Goal: Task Accomplishment & Management: Use online tool/utility

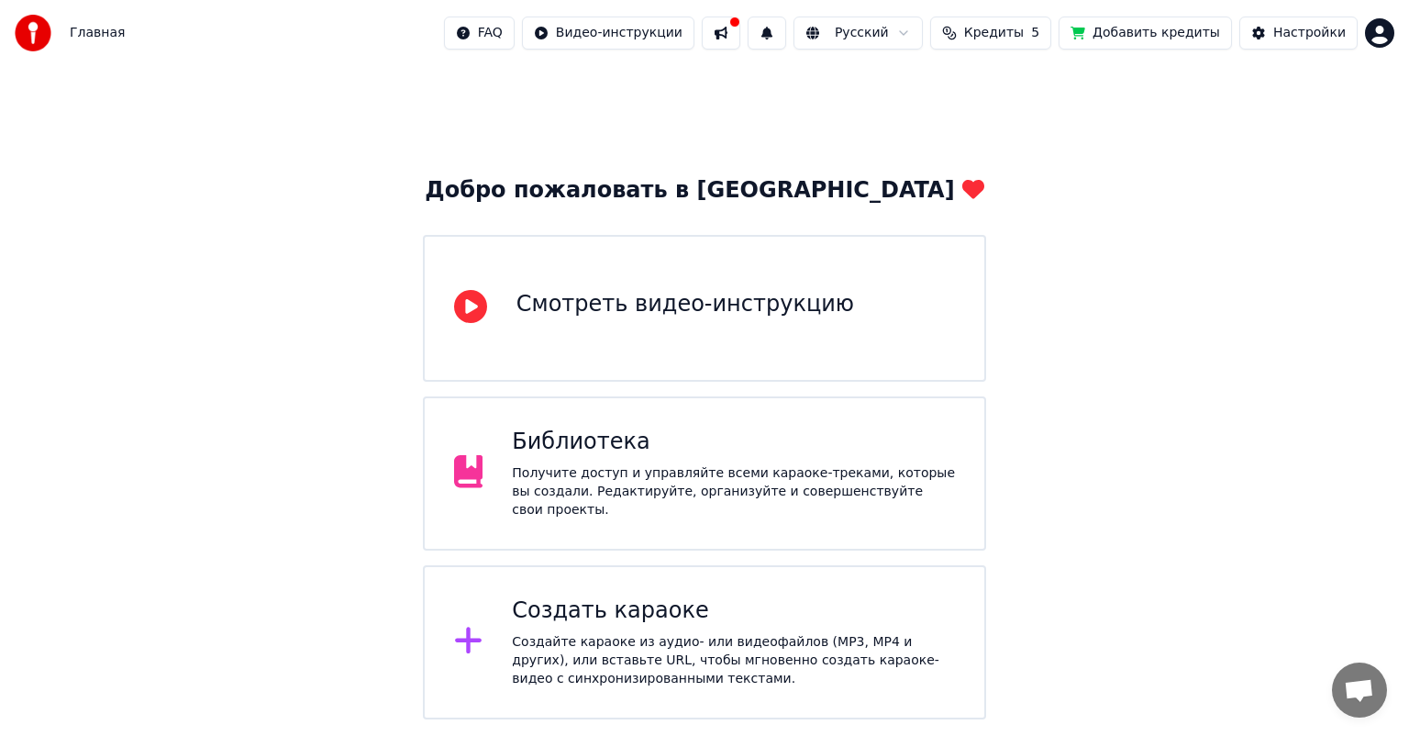
click at [605, 620] on div "Создать караоке Создайте караоке из аудио- или видеофайлов (MP3, MP4 и других),…" at bounding box center [733, 642] width 443 height 92
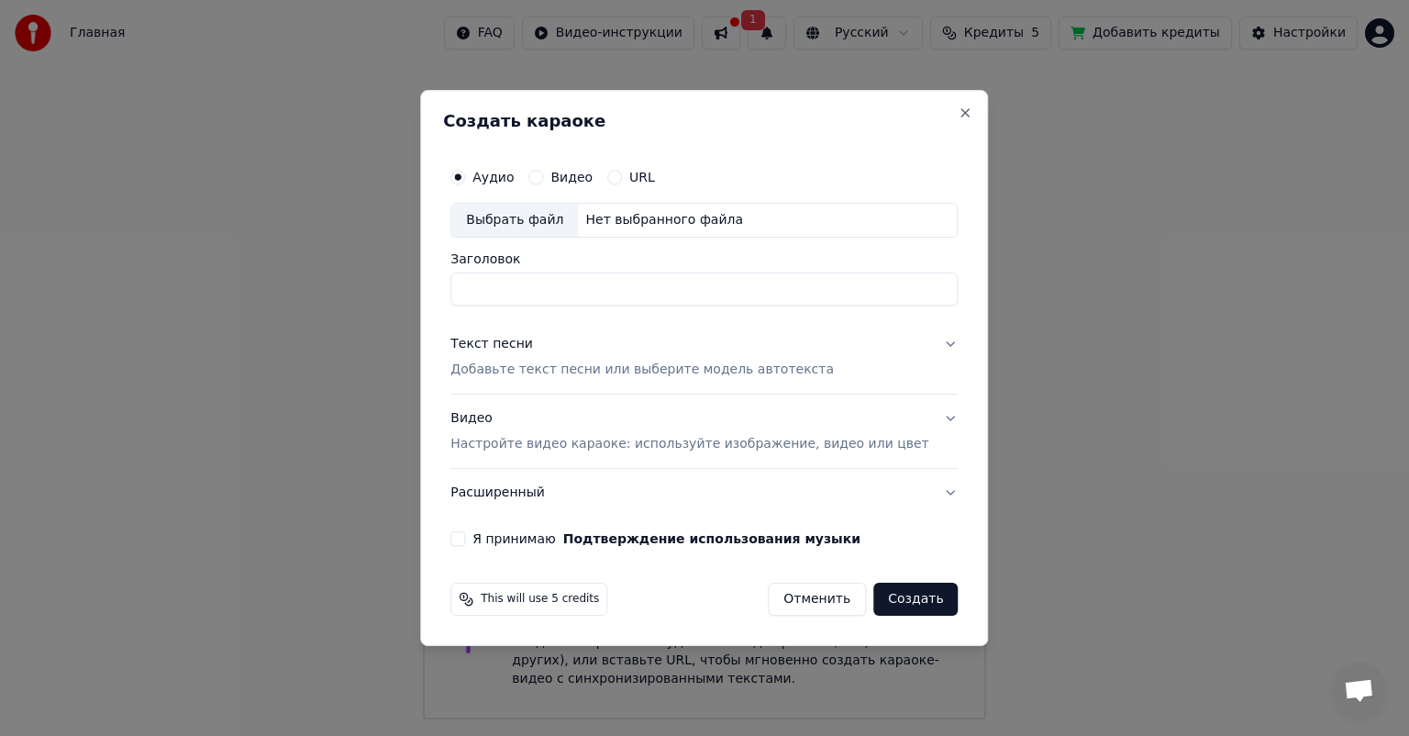
click at [543, 179] on button "Видео" at bounding box center [535, 177] width 15 height 15
click at [465, 538] on button "Я принимаю Подтверждение использования музыки" at bounding box center [457, 538] width 15 height 15
click at [930, 414] on button "Видео Настройте видео караоке: используйте изображение, видео или цвет" at bounding box center [703, 430] width 507 height 73
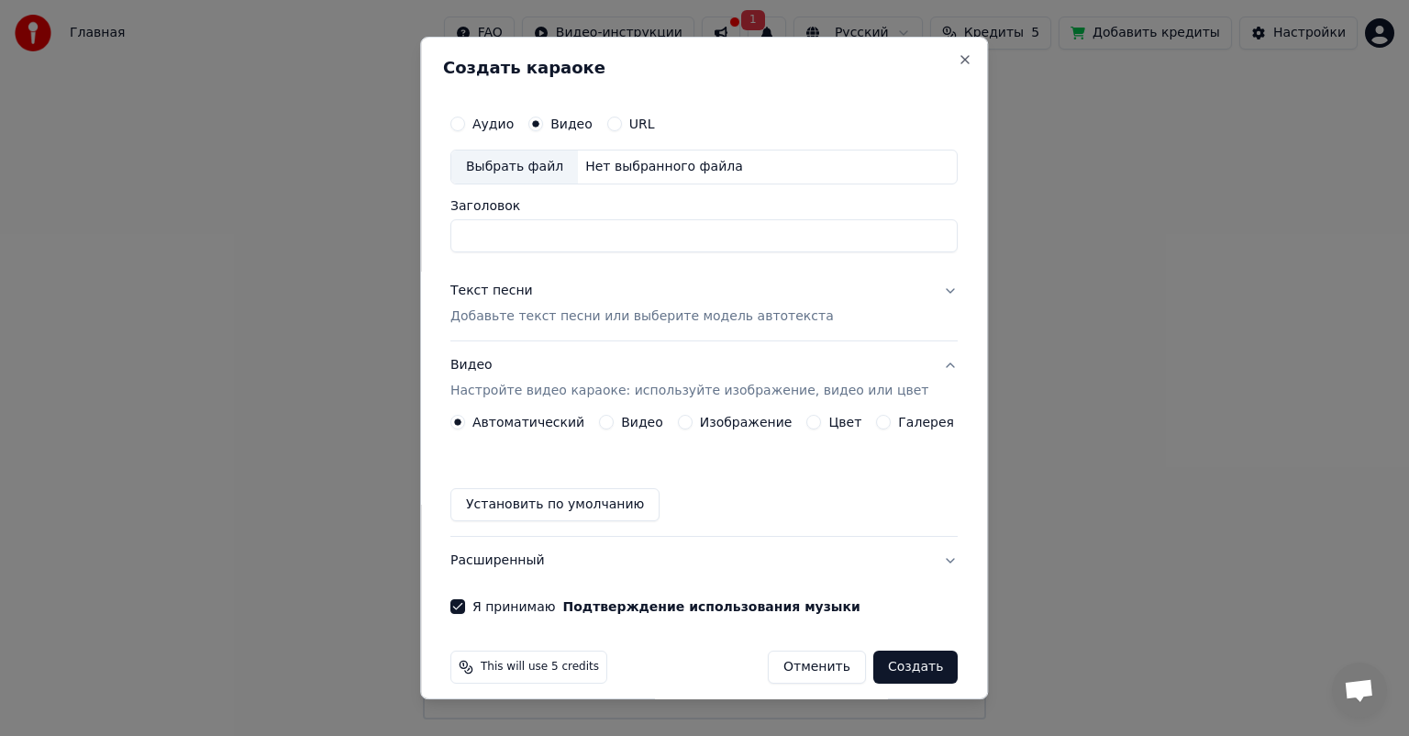
click at [615, 158] on div "Нет выбранного файла" at bounding box center [664, 167] width 172 height 18
click at [734, 147] on div "Аудио Видео URL Выбрать файл Нет выбранного файла" at bounding box center [703, 144] width 507 height 79
click at [719, 176] on div "Выбрать файл Нет выбранного файла" at bounding box center [703, 167] width 507 height 35
click at [613, 117] on button "URL" at bounding box center [614, 124] width 15 height 15
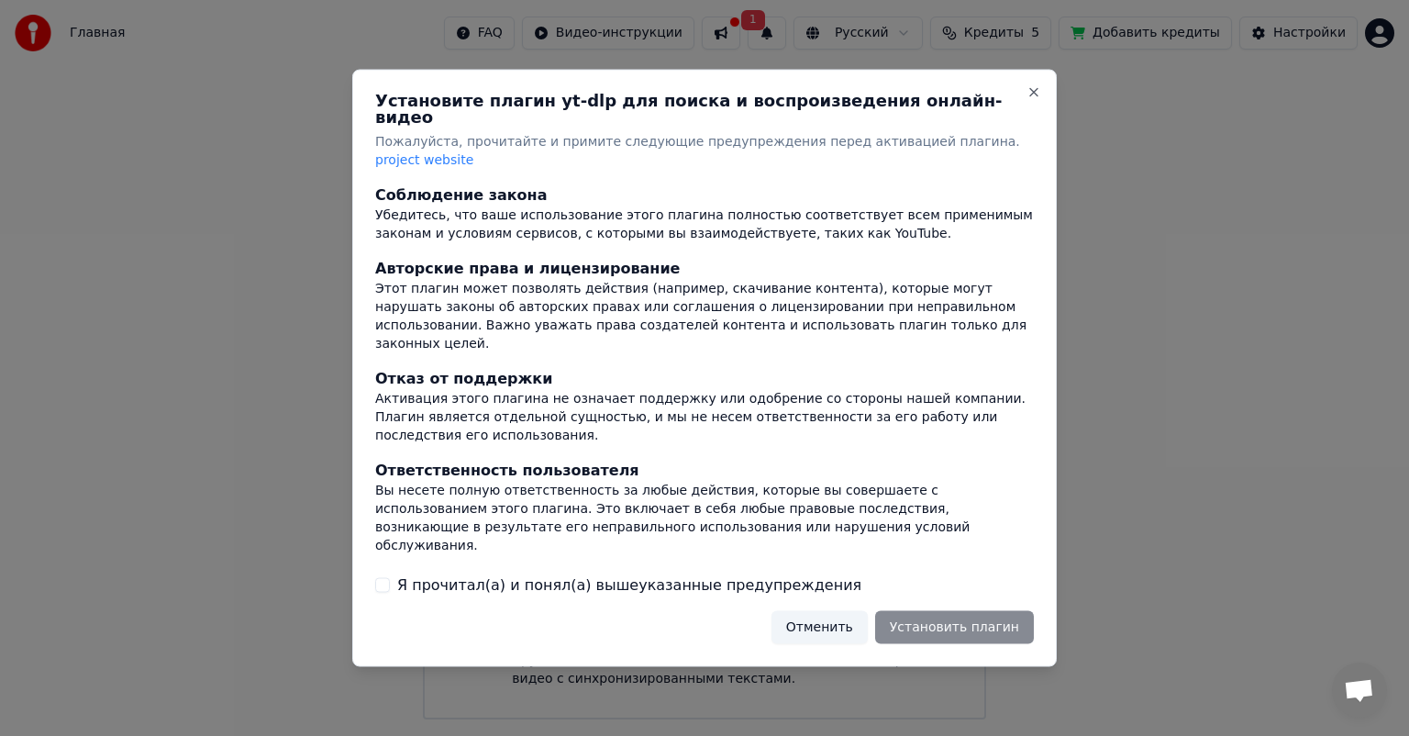
click at [977, 610] on div "Отменить Установить плагин" at bounding box center [903, 626] width 262 height 33
click at [380, 577] on button "Я прочитал(а) и понял(а) вышеуказанные предупреждения" at bounding box center [382, 584] width 15 height 15
click at [919, 610] on button "Установить плагин" at bounding box center [954, 626] width 159 height 33
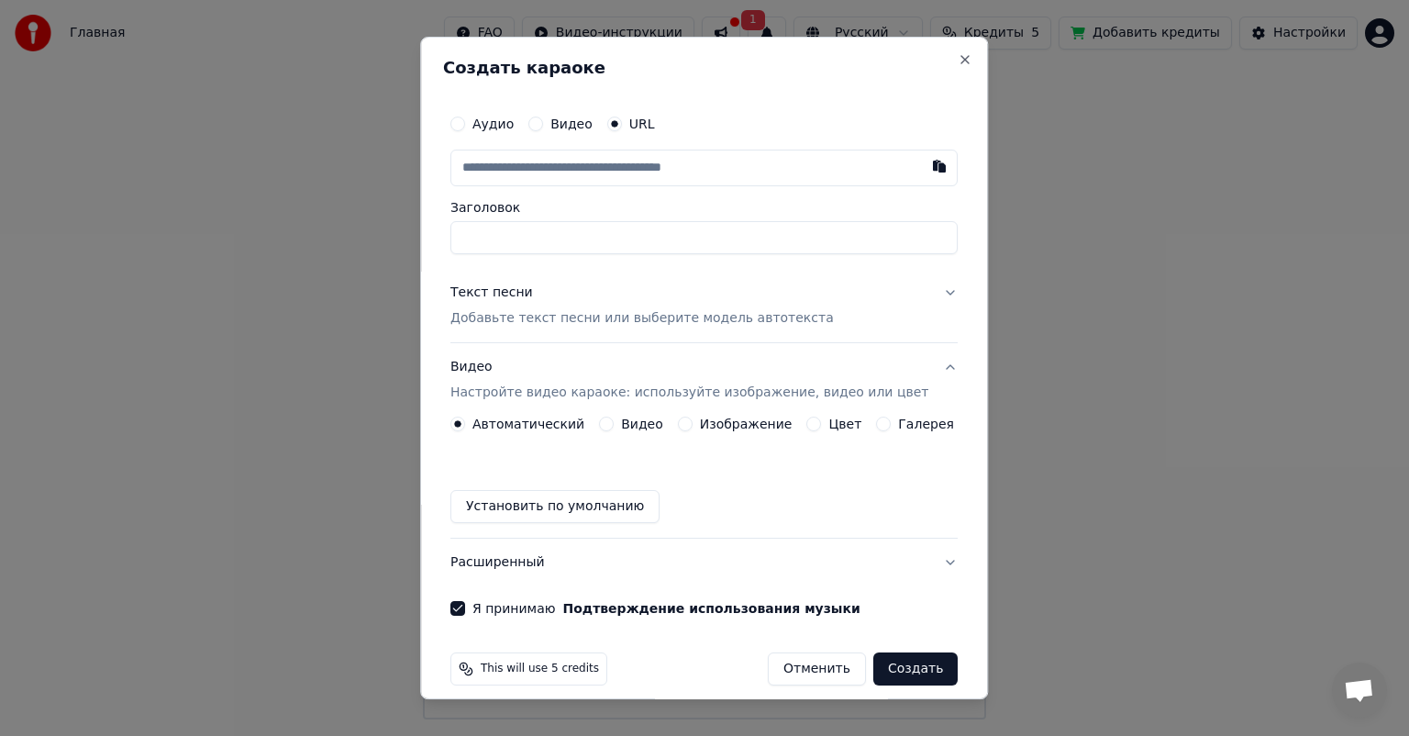
click at [606, 169] on input "text" at bounding box center [703, 168] width 507 height 37
click at [922, 168] on button "button" at bounding box center [940, 166] width 37 height 33
type input "**********"
click at [883, 669] on button "Создать" at bounding box center [915, 668] width 84 height 33
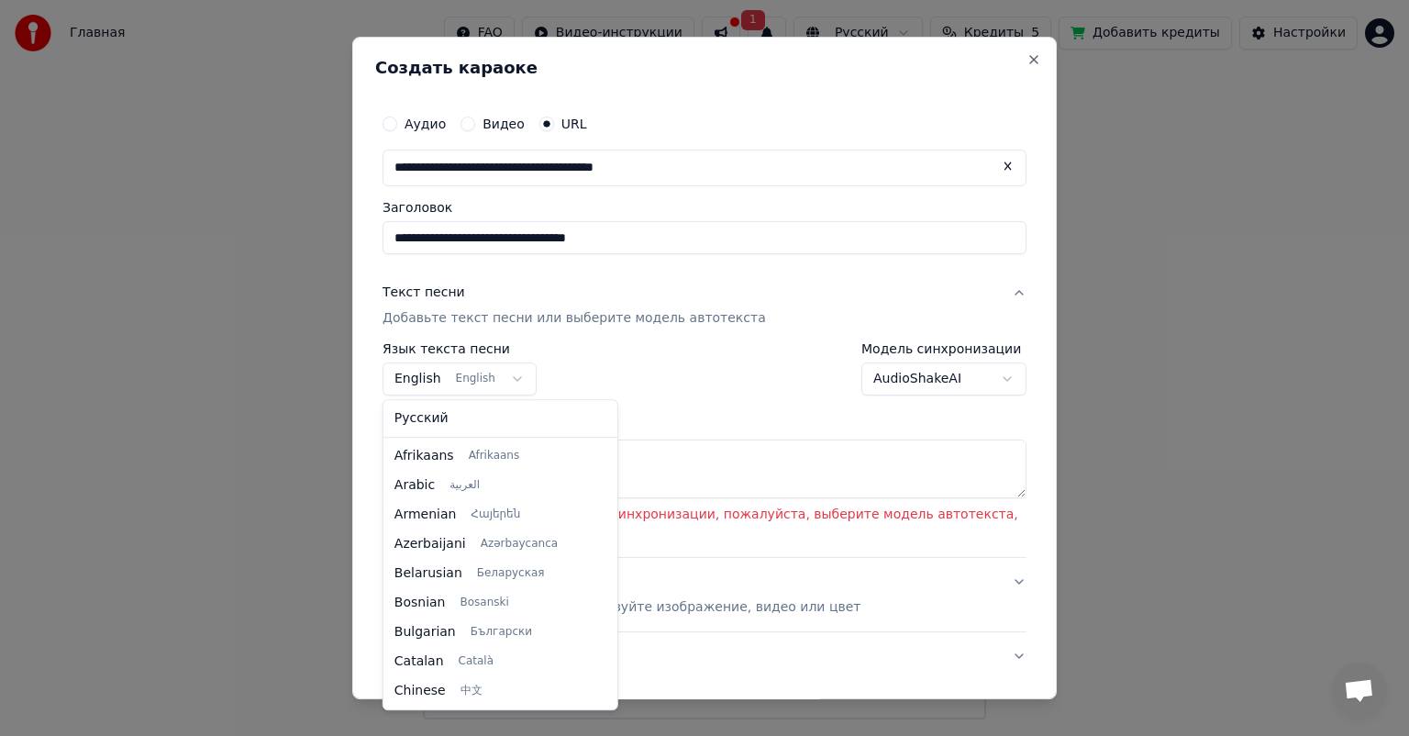
click at [504, 377] on body "**********" at bounding box center [704, 359] width 1409 height 719
select select "**"
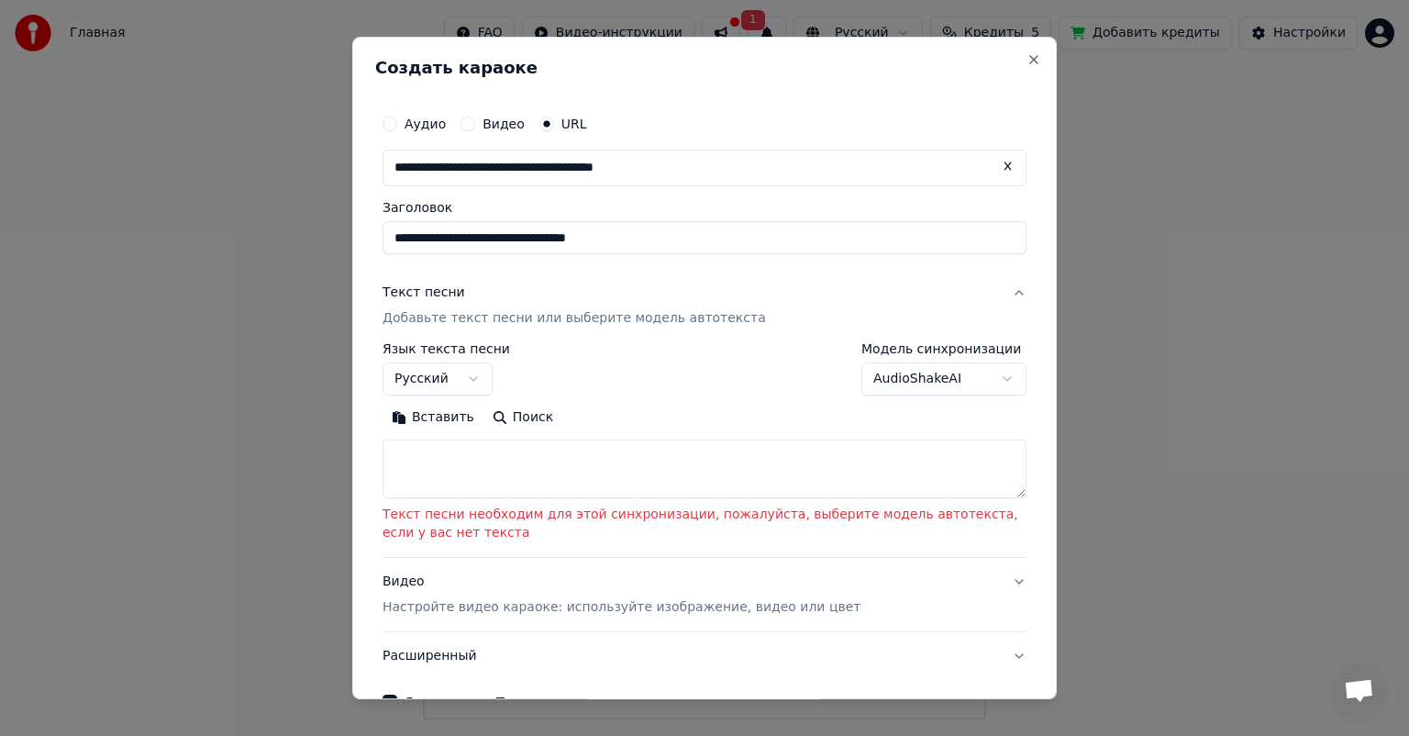
click at [1003, 381] on body "**********" at bounding box center [704, 359] width 1409 height 719
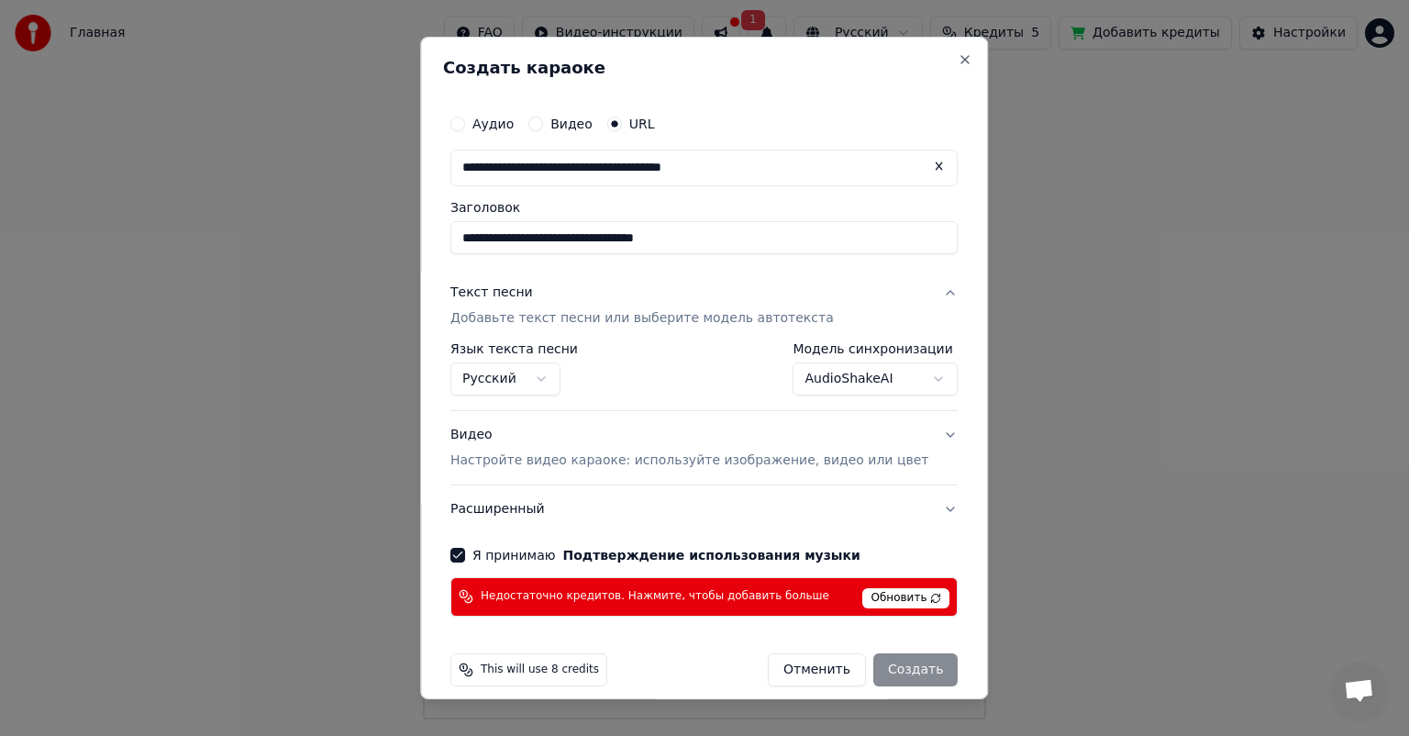
click at [899, 594] on span "Обновить" at bounding box center [906, 598] width 87 height 20
click at [872, 593] on span "Обновить" at bounding box center [906, 598] width 87 height 20
click at [499, 672] on span "This will use 8 credits" at bounding box center [540, 669] width 118 height 15
click at [876, 669] on div "Отменить Создать" at bounding box center [863, 669] width 190 height 33
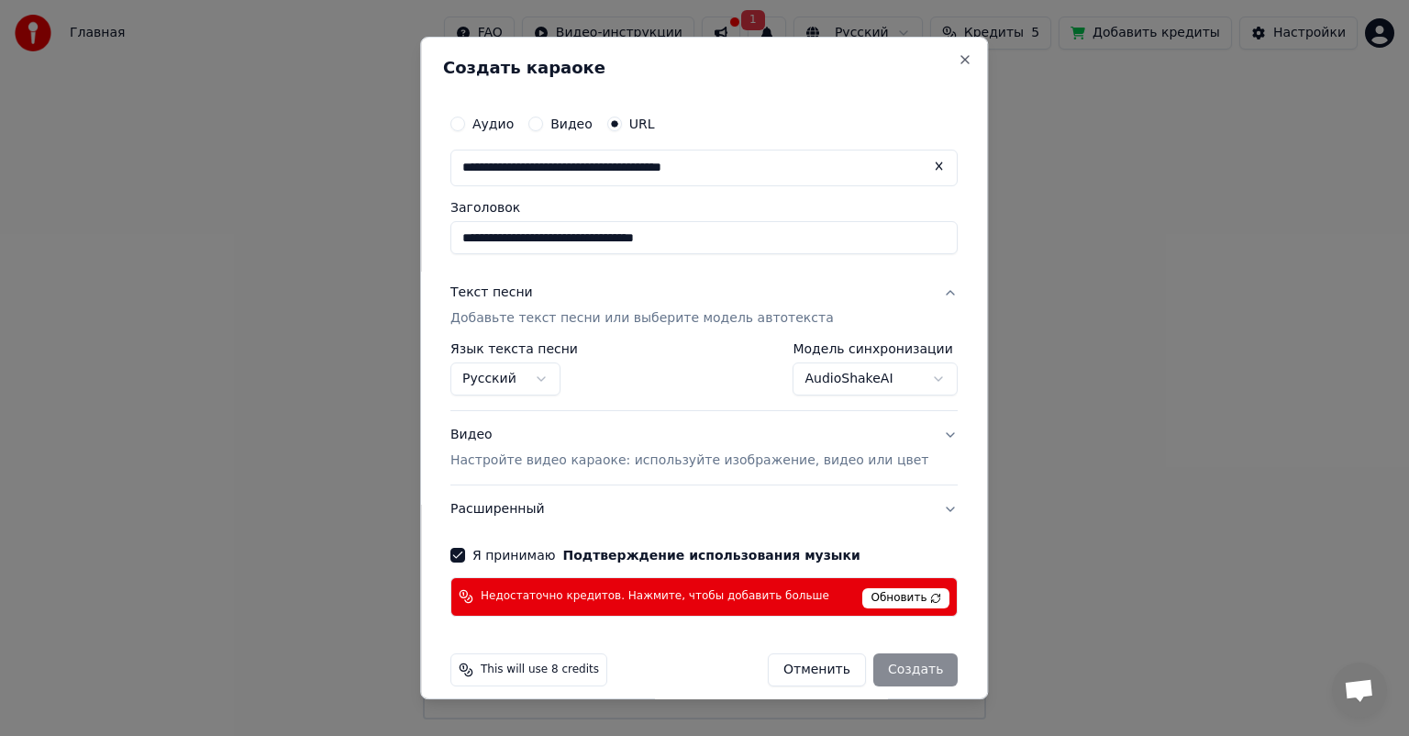
click at [473, 666] on icon at bounding box center [466, 669] width 15 height 15
click at [959, 62] on button "Close" at bounding box center [966, 59] width 15 height 15
select select "**********"
select select
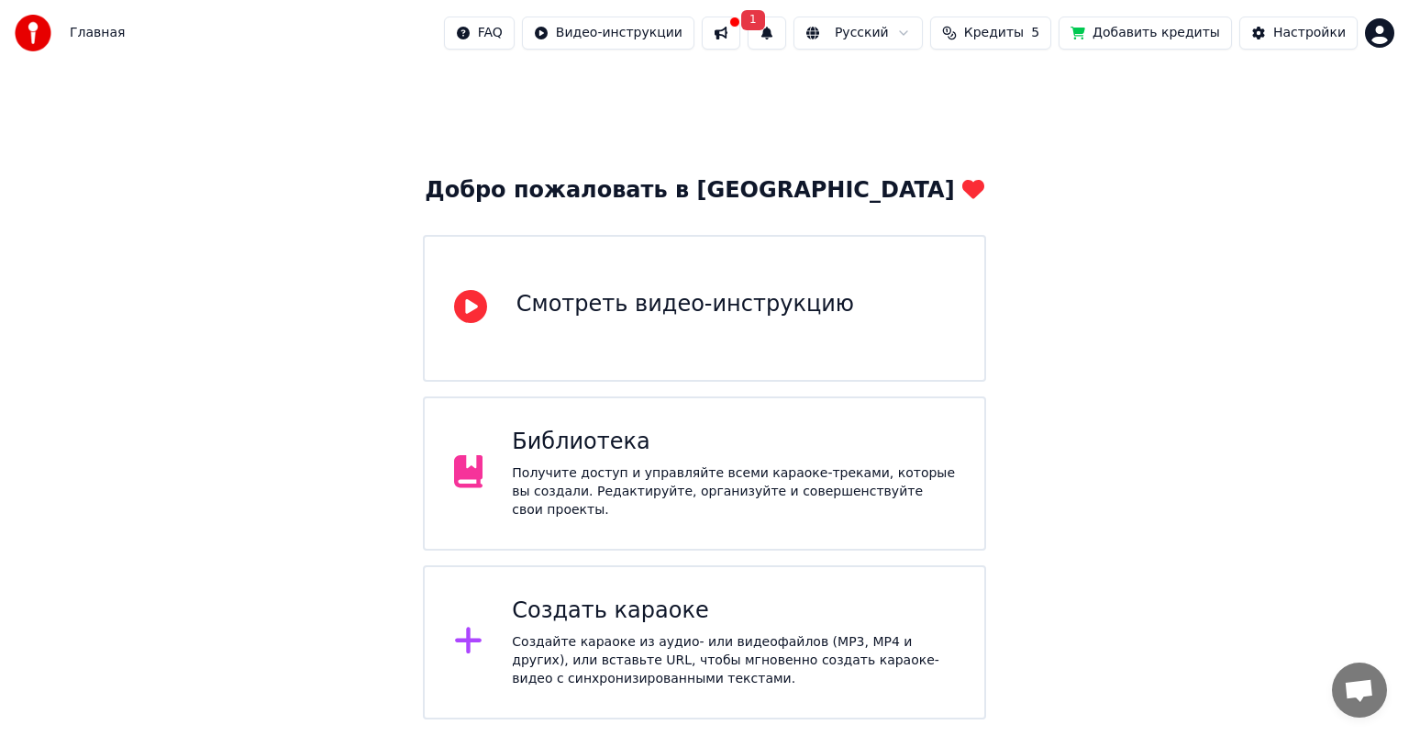
click at [740, 34] on button at bounding box center [721, 33] width 39 height 33
click at [1007, 22] on button "Кредиты 5" at bounding box center [990, 33] width 121 height 33
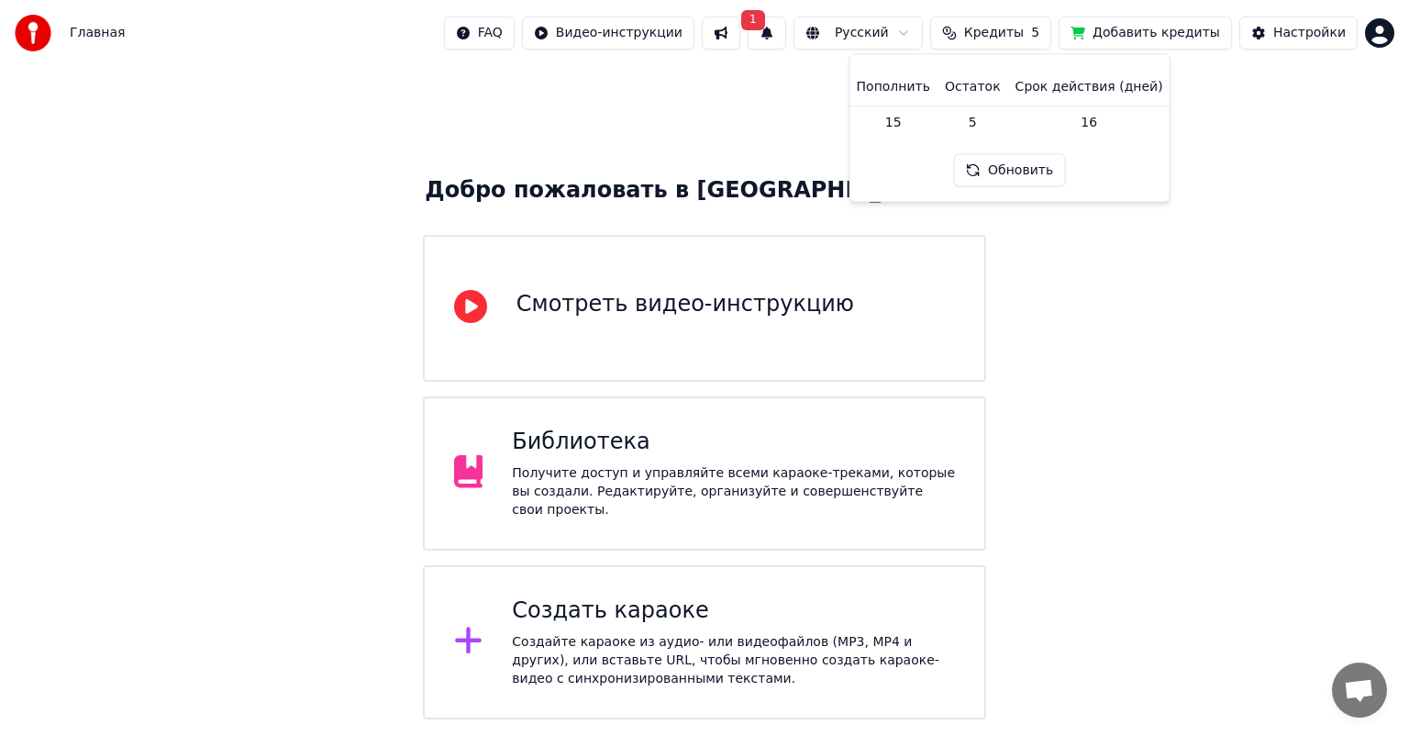
click at [899, 100] on th "Пополнить" at bounding box center [893, 87] width 88 height 37
click at [905, 116] on td "15" at bounding box center [893, 121] width 88 height 33
click at [973, 121] on td "5" at bounding box center [973, 121] width 71 height 33
click at [1001, 173] on button "Обновить" at bounding box center [1009, 170] width 111 height 33
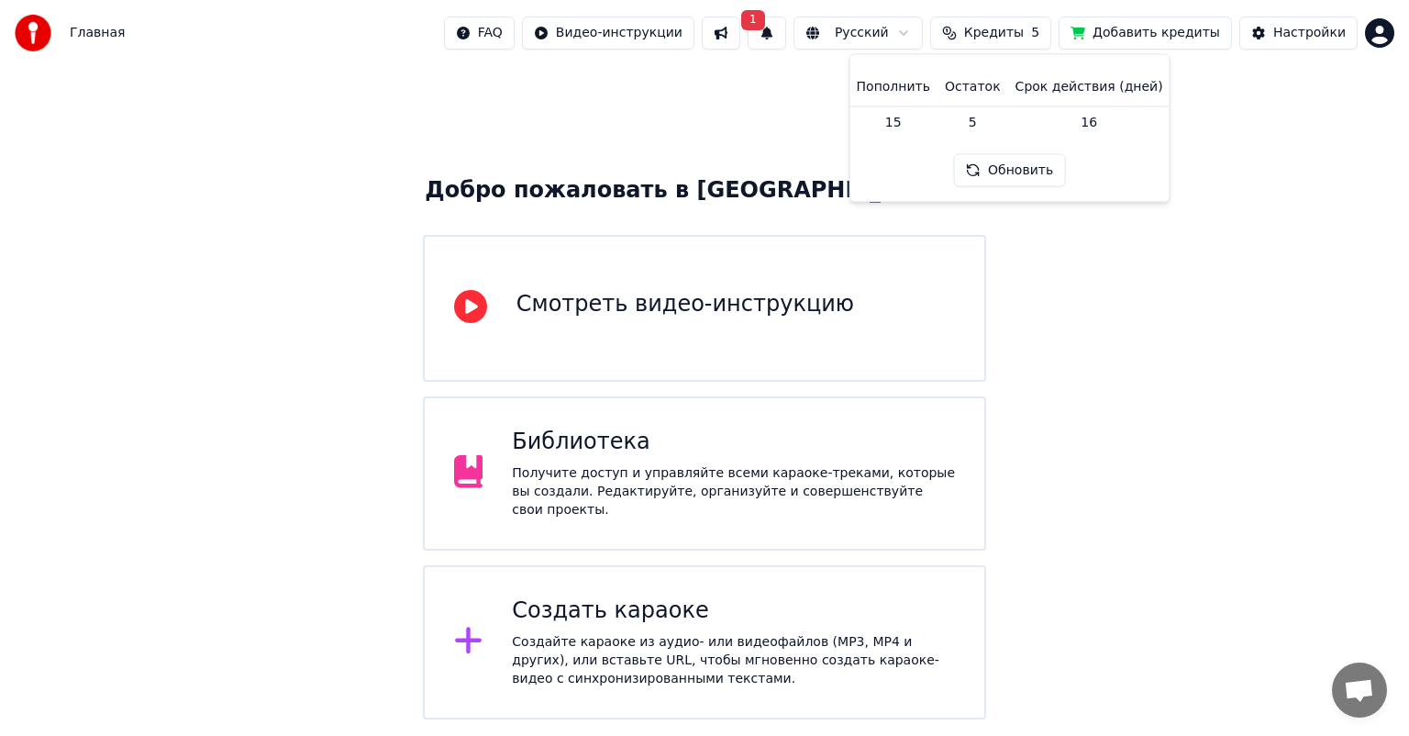
click at [1109, 37] on button "Добавить кредиты" at bounding box center [1145, 33] width 173 height 33
